Goal: Find specific page/section: Find specific page/section

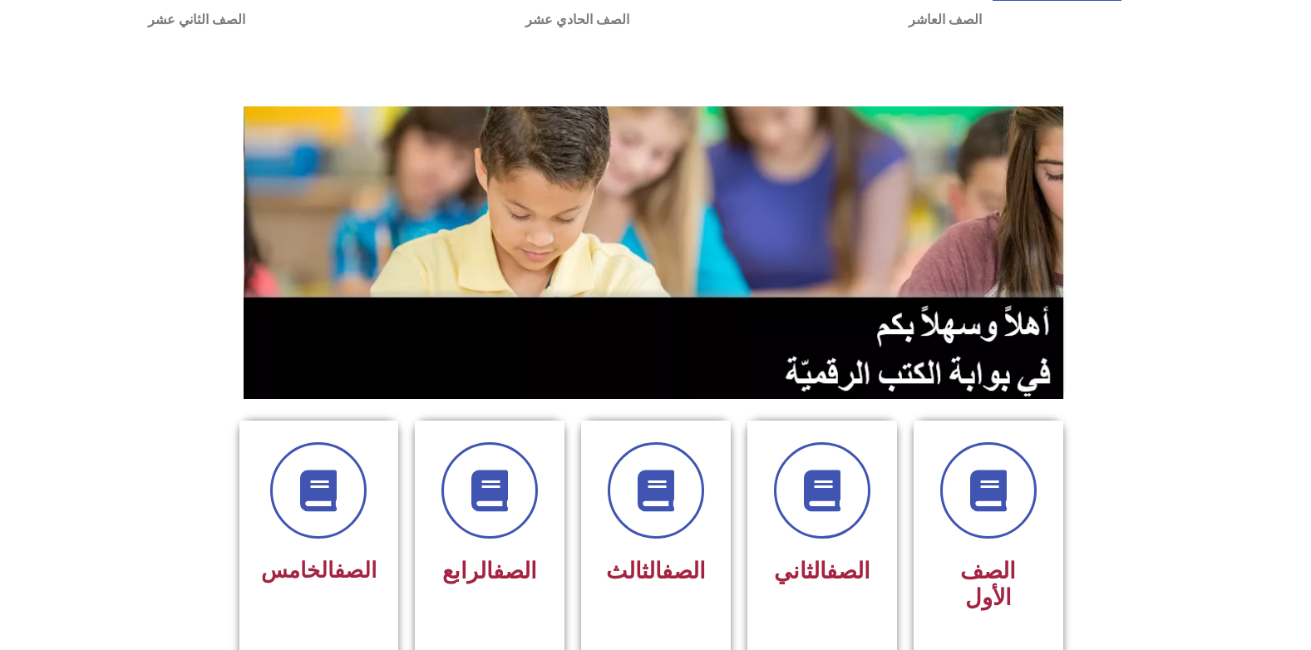
scroll to position [83, 0]
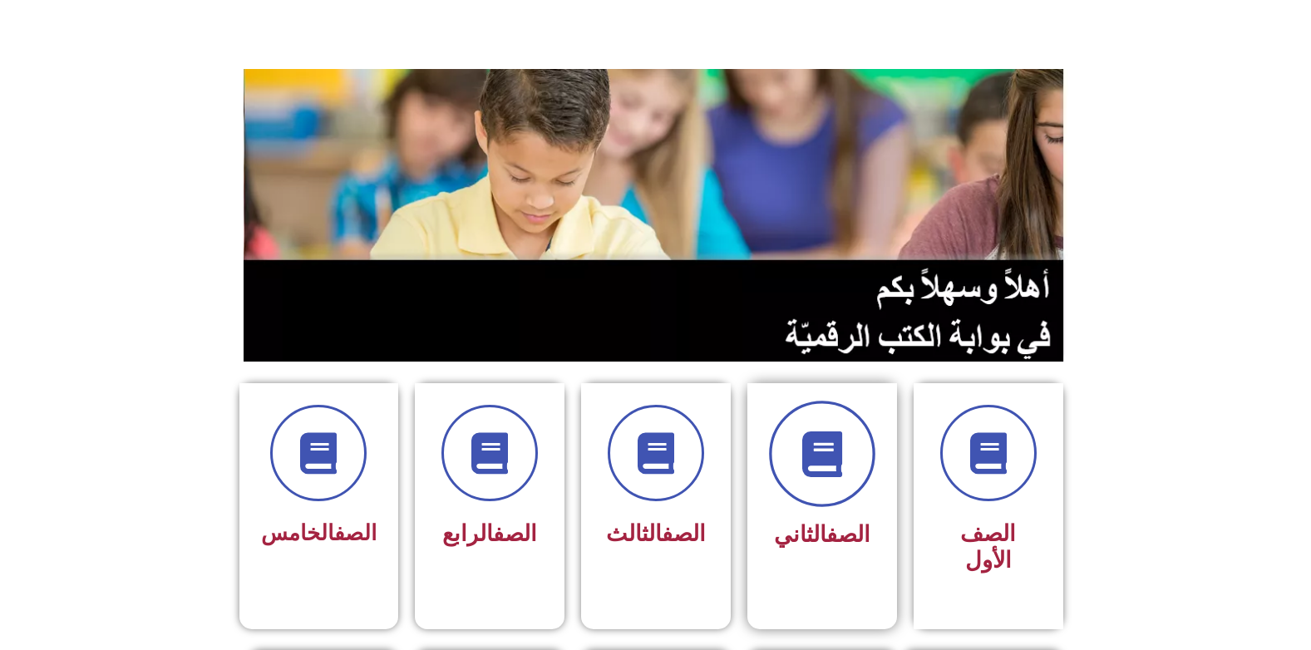
click at [848, 452] on span at bounding box center [822, 454] width 106 height 106
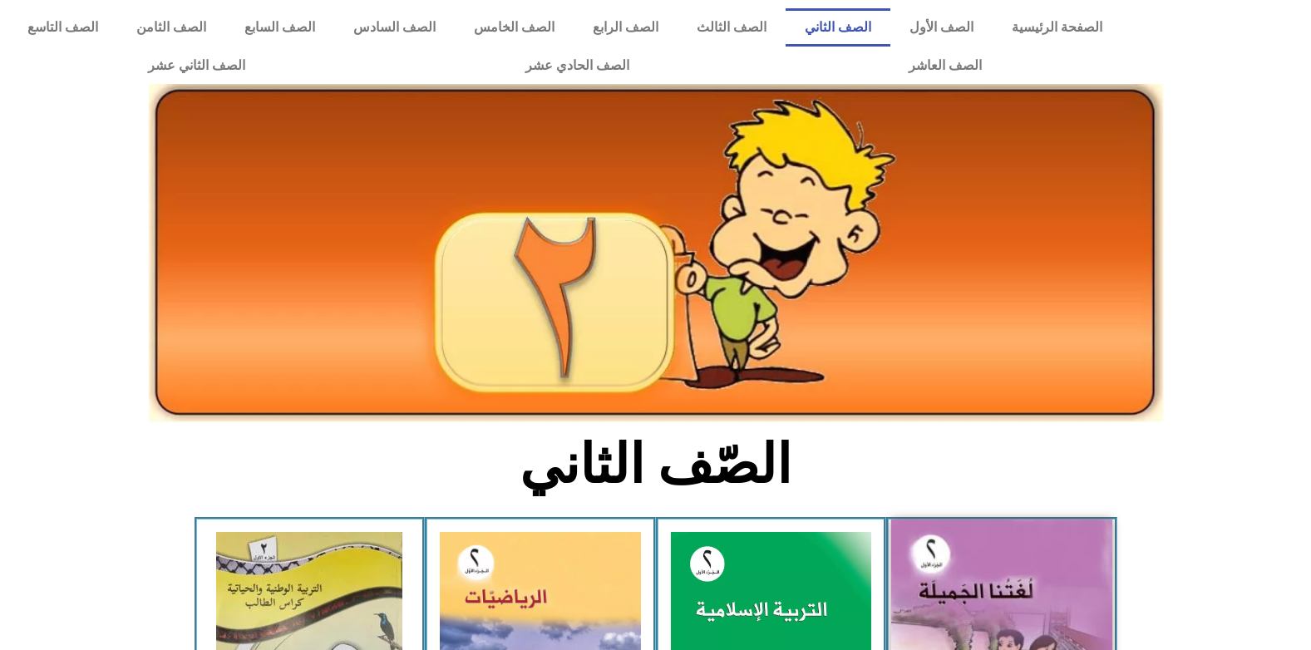
click at [960, 575] on img at bounding box center [1001, 657] width 221 height 274
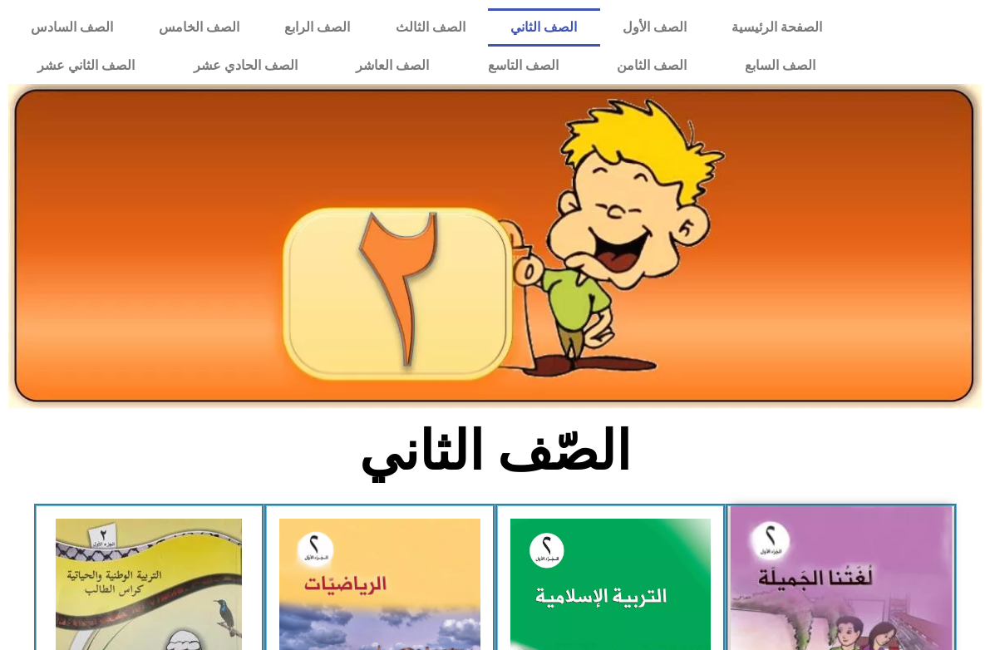
click at [900, 543] on img at bounding box center [841, 643] width 221 height 274
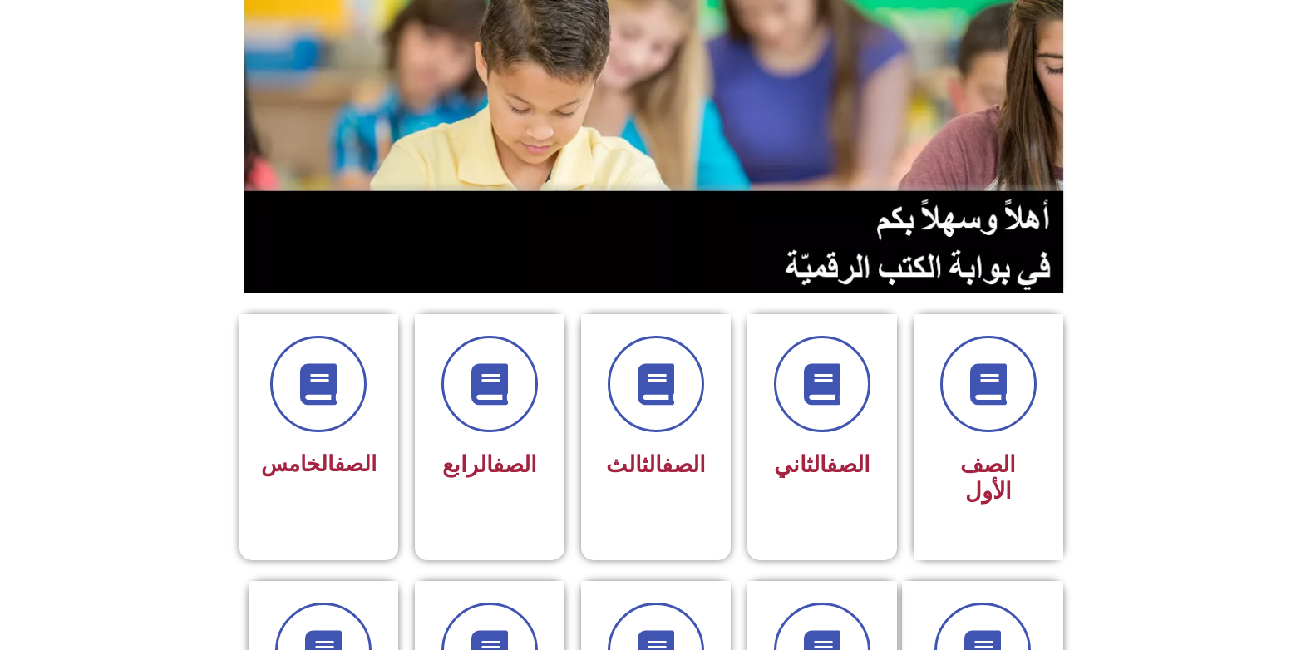
scroll to position [166, 0]
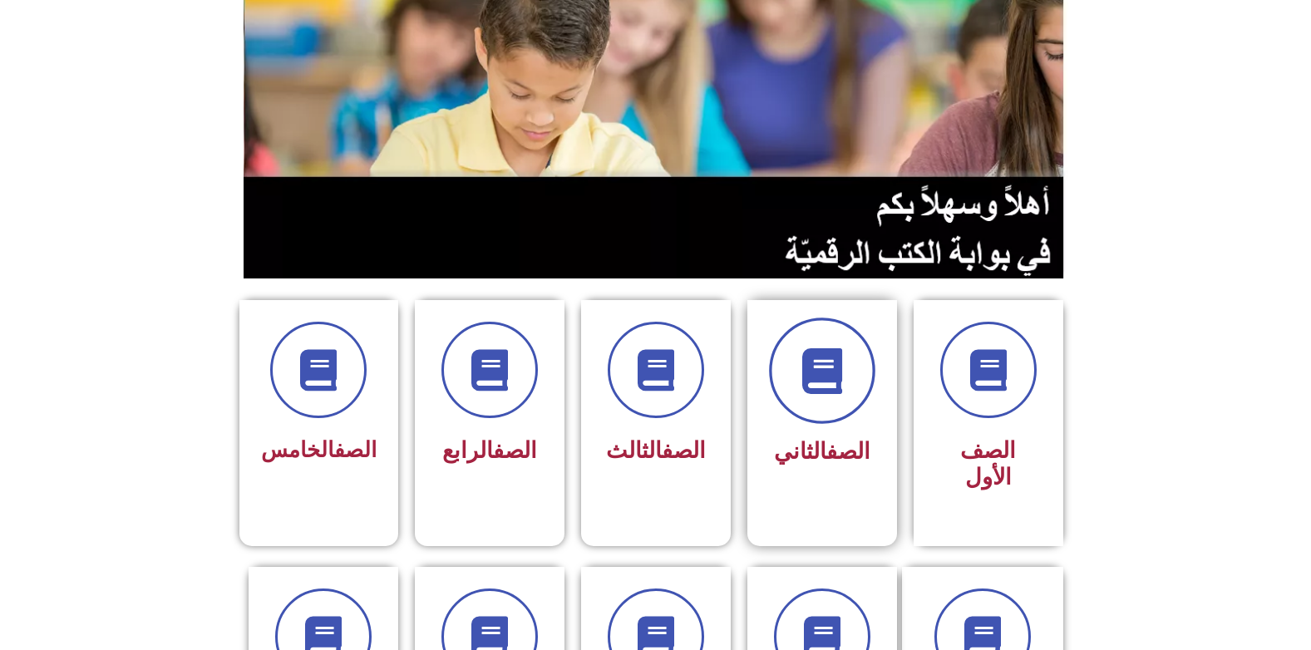
click at [833, 401] on span at bounding box center [822, 371] width 106 height 106
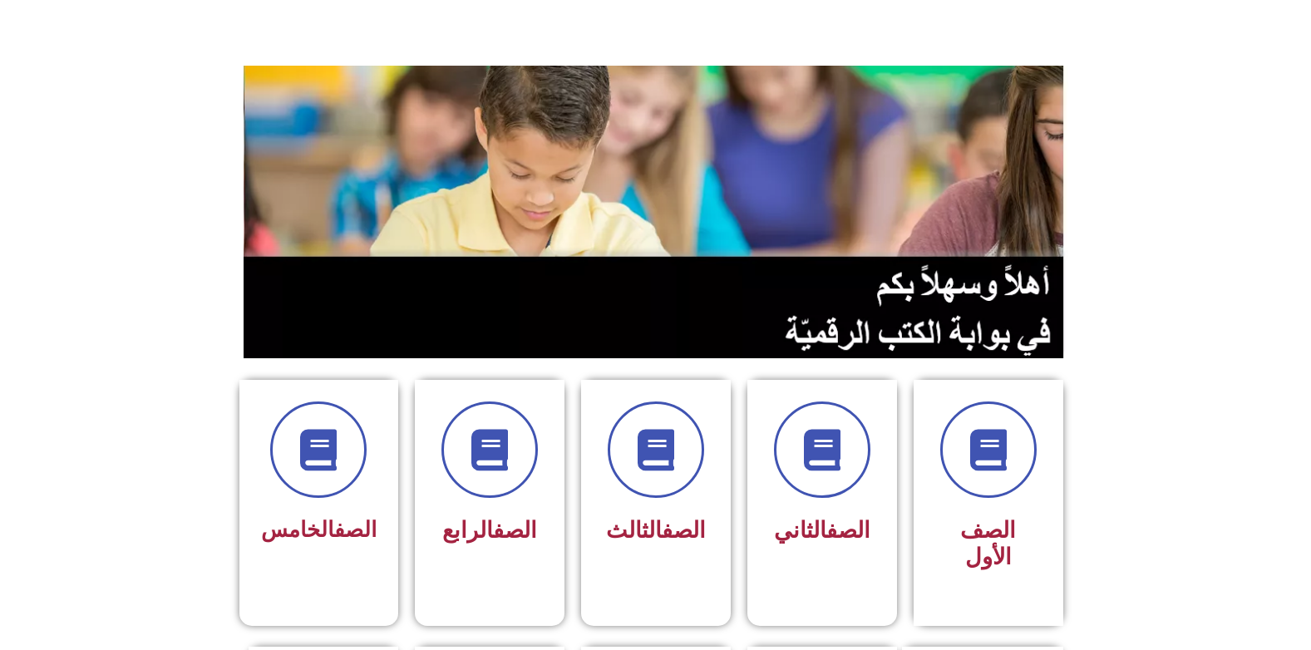
scroll to position [0, 0]
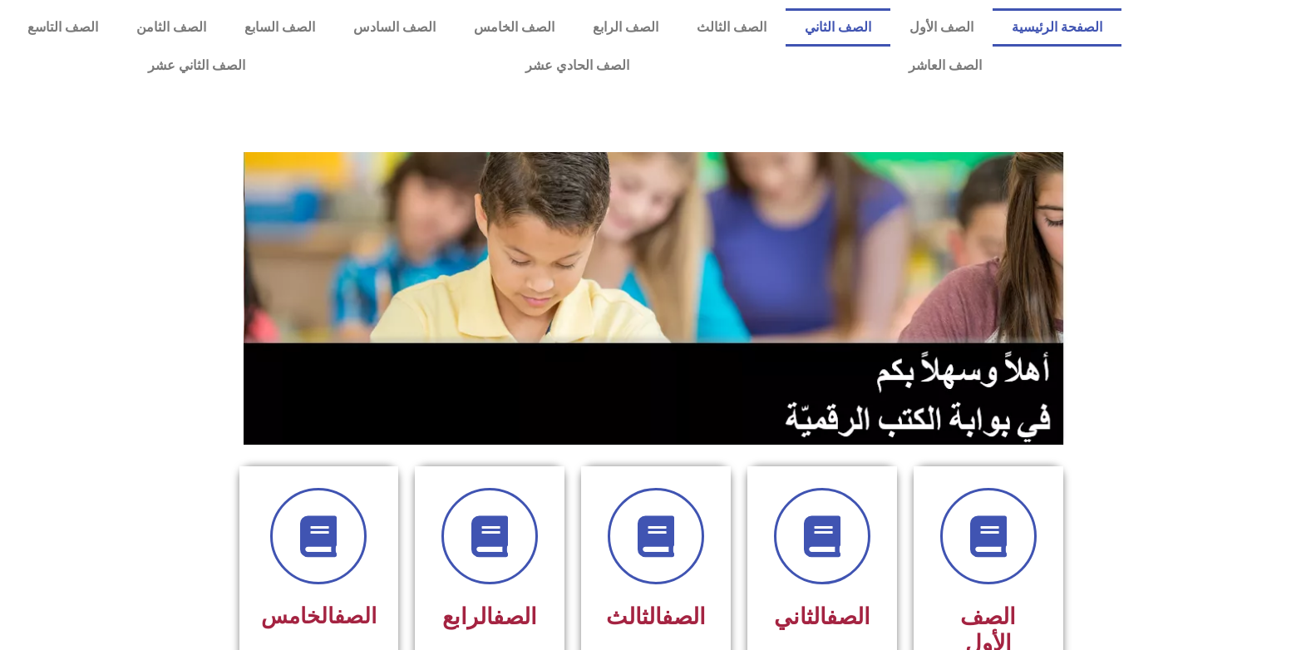
click at [847, 30] on link "الصف الثاني" at bounding box center [838, 27] width 105 height 38
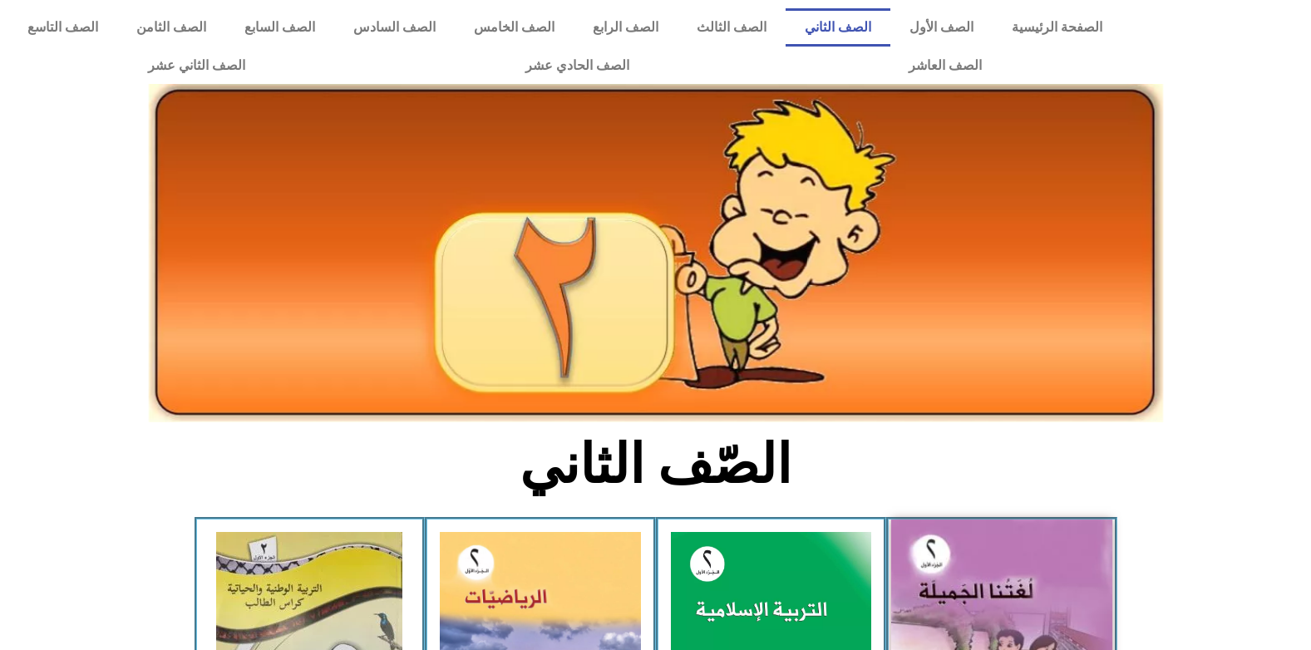
click at [954, 565] on img at bounding box center [1001, 657] width 221 height 274
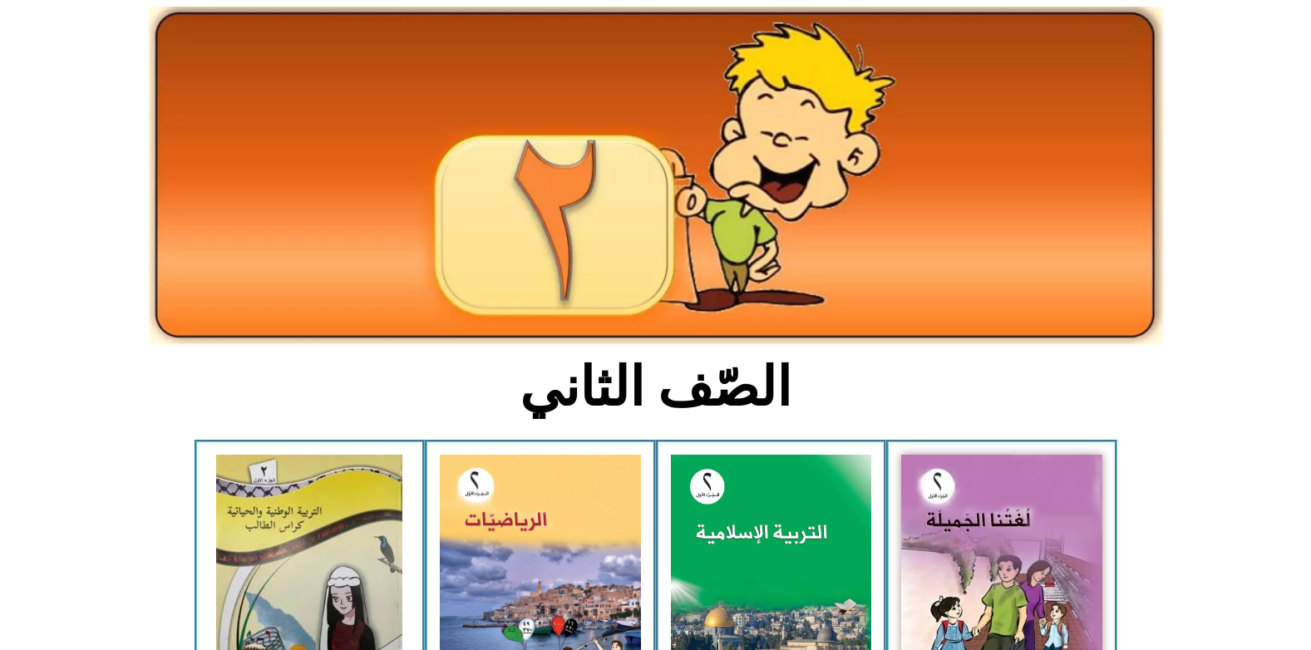
scroll to position [166, 0]
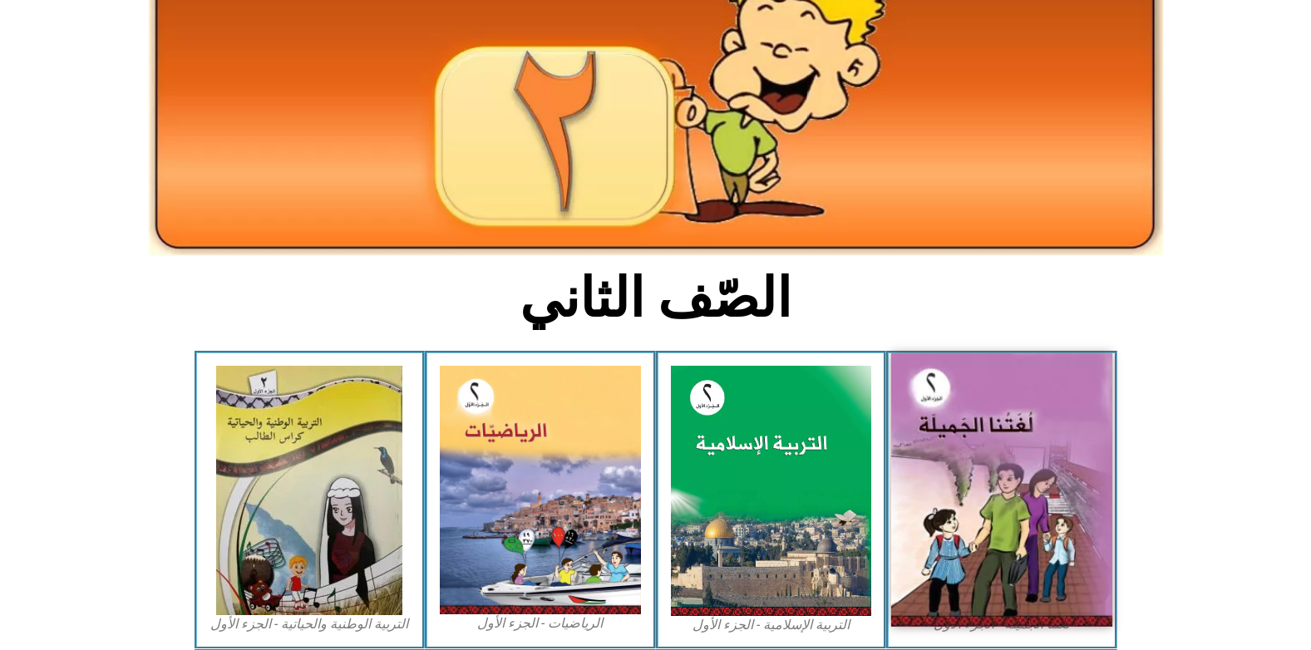
click at [1021, 506] on img at bounding box center [1001, 490] width 221 height 274
click at [1005, 510] on img at bounding box center [1001, 490] width 221 height 274
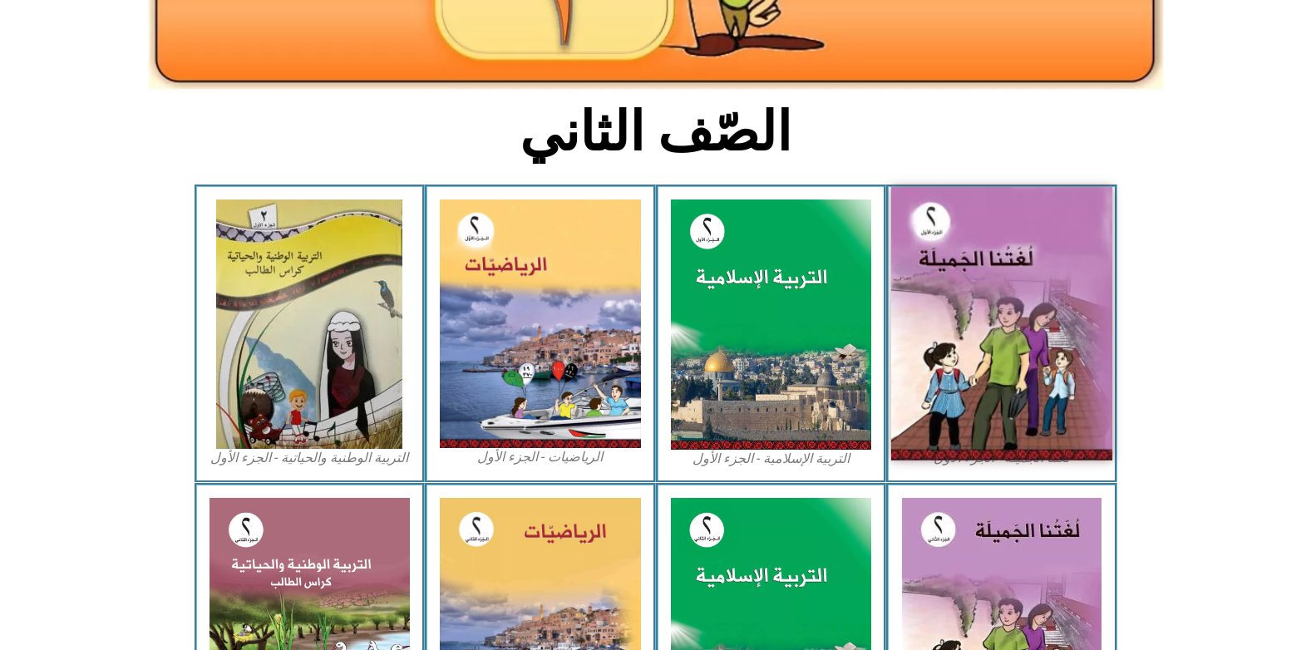
click at [1002, 441] on img at bounding box center [1001, 324] width 221 height 274
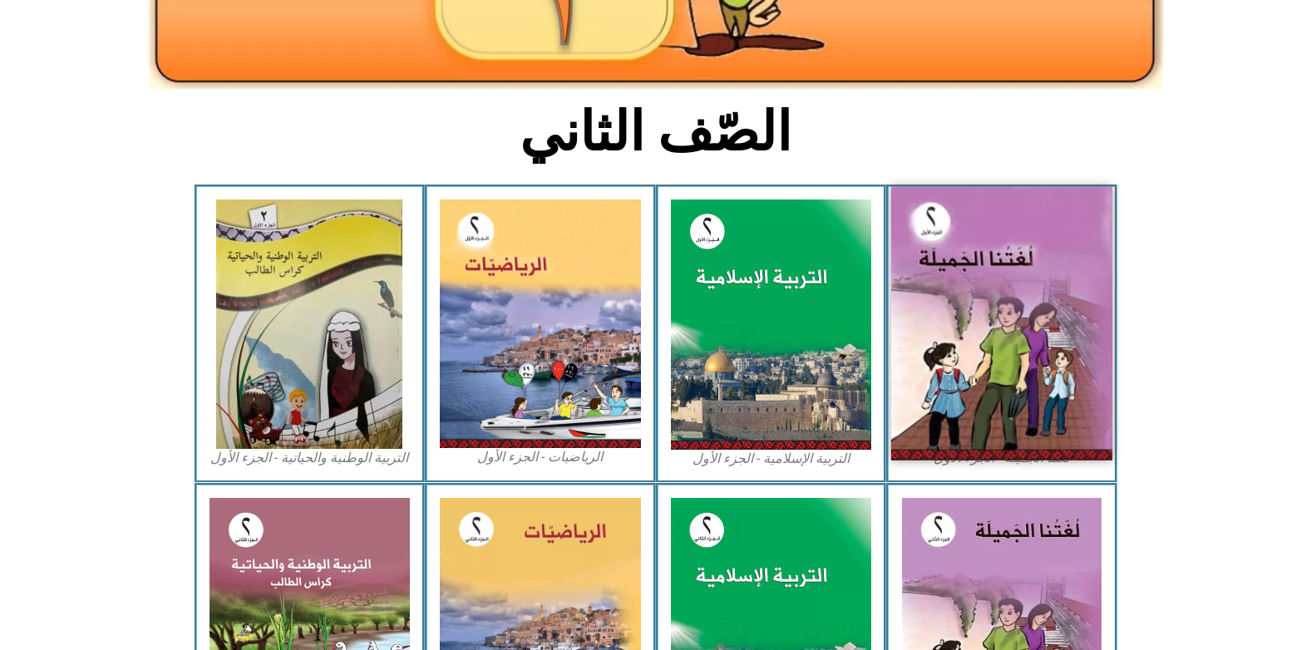
click at [1002, 441] on img at bounding box center [1001, 324] width 221 height 274
click at [1017, 326] on img at bounding box center [1001, 324] width 221 height 274
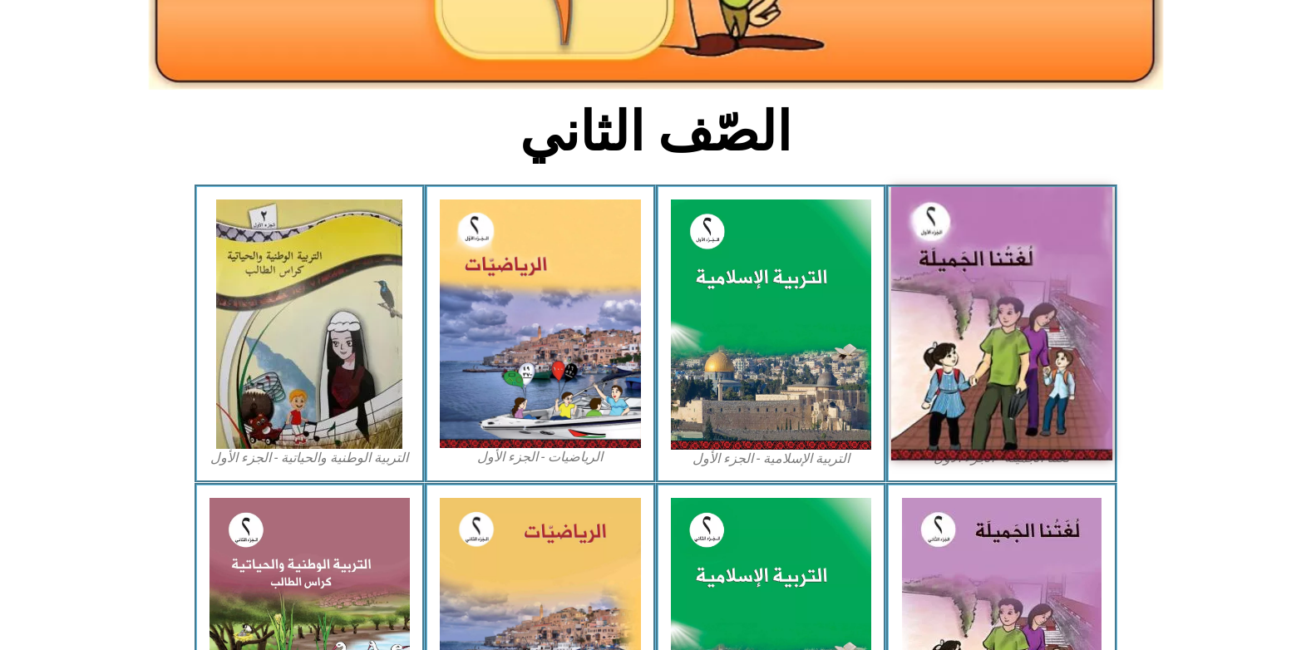
click at [1017, 326] on img at bounding box center [1001, 324] width 221 height 274
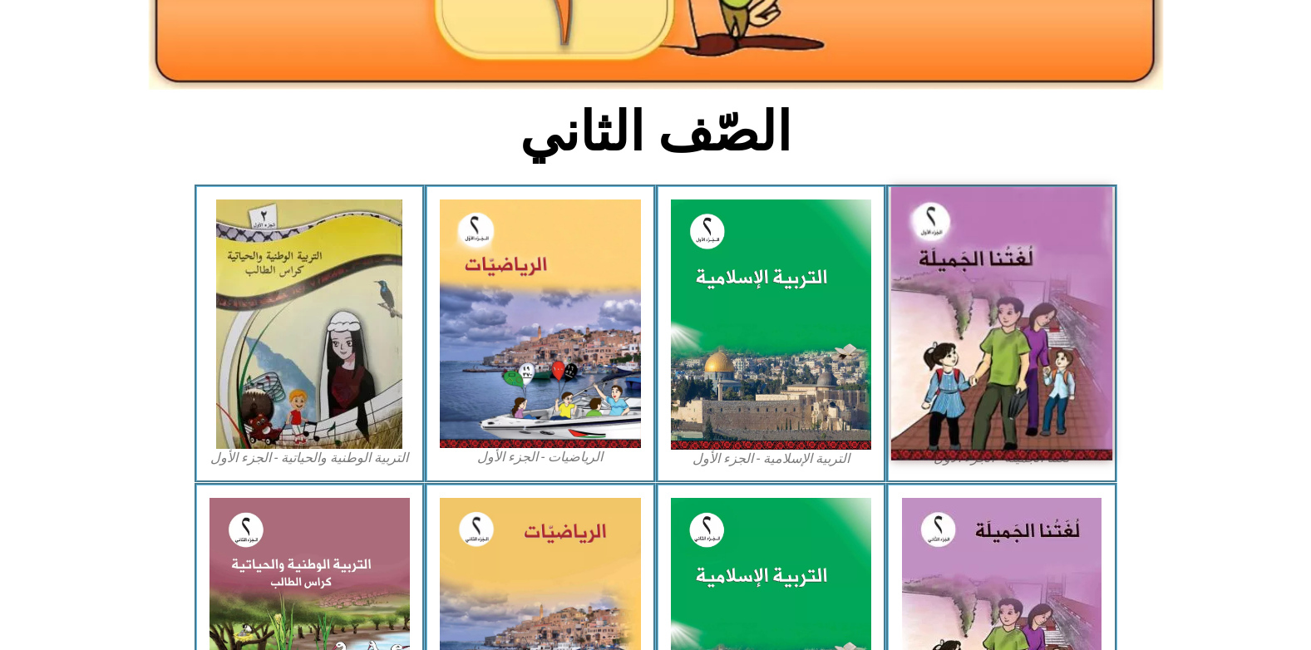
click at [1017, 326] on img at bounding box center [1001, 324] width 221 height 274
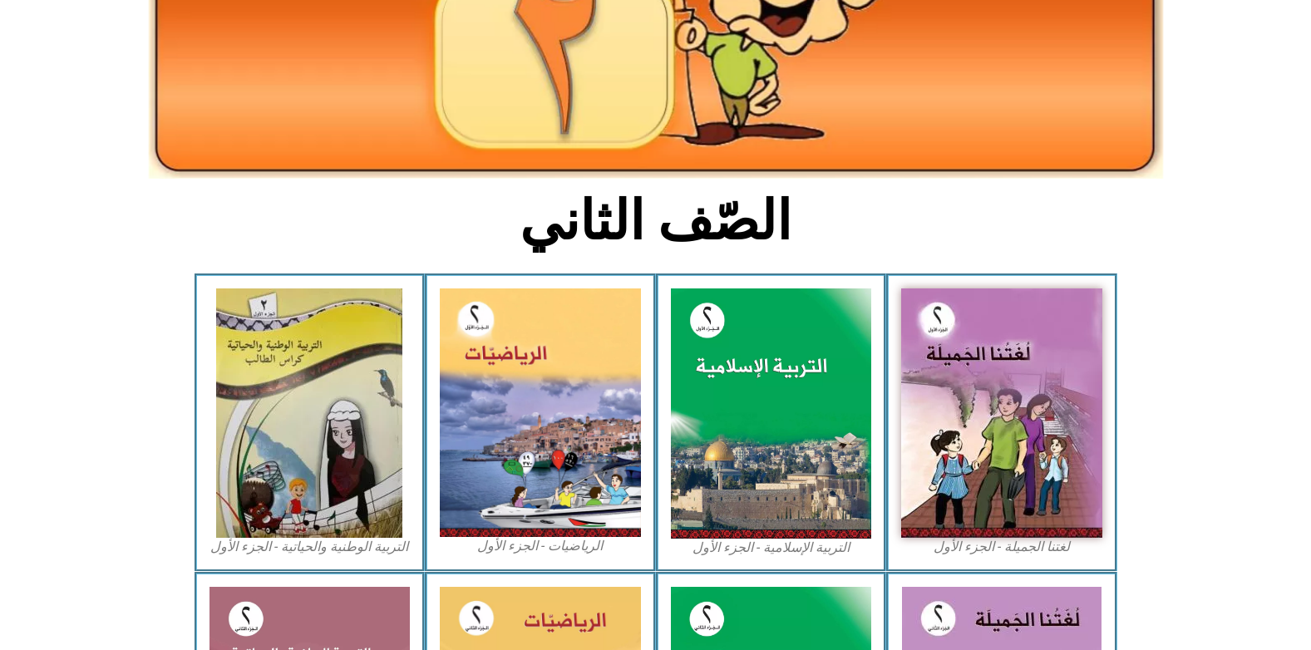
scroll to position [249, 0]
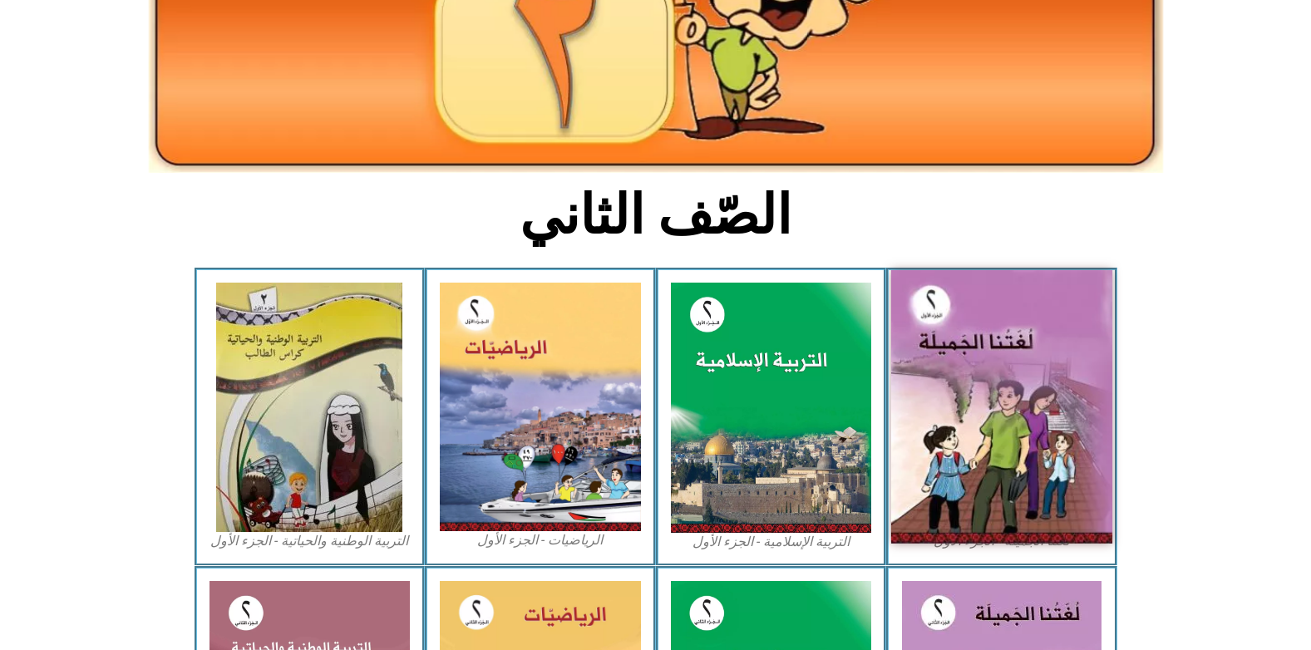
click at [955, 314] on img at bounding box center [1001, 407] width 221 height 274
click at [997, 467] on img at bounding box center [1001, 407] width 221 height 274
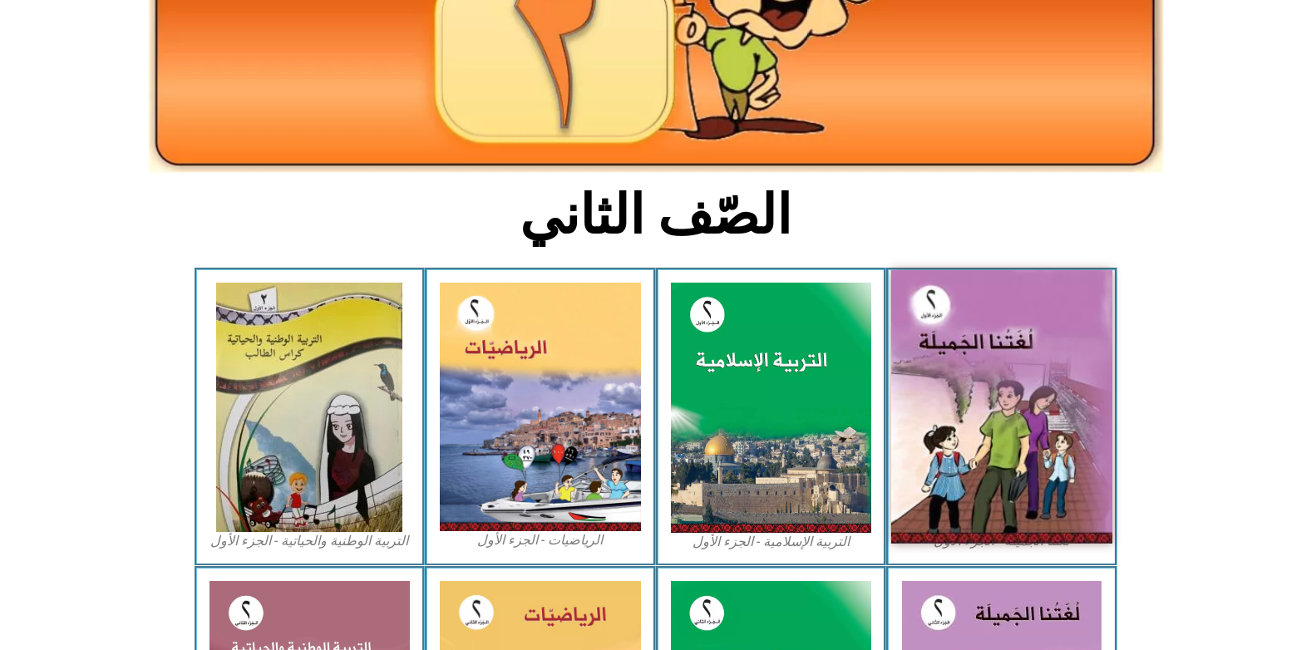
click at [997, 467] on img at bounding box center [1001, 407] width 221 height 274
